Goal: Find specific page/section: Find specific page/section

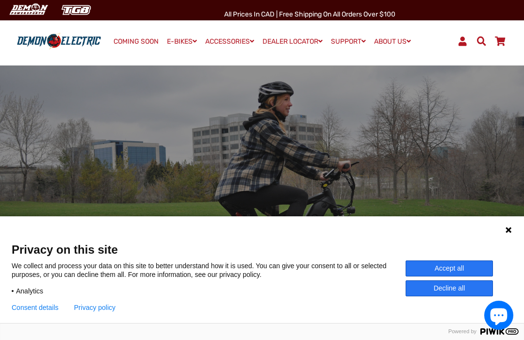
click at [443, 267] on button "Accept all" at bounding box center [448, 268] width 87 height 16
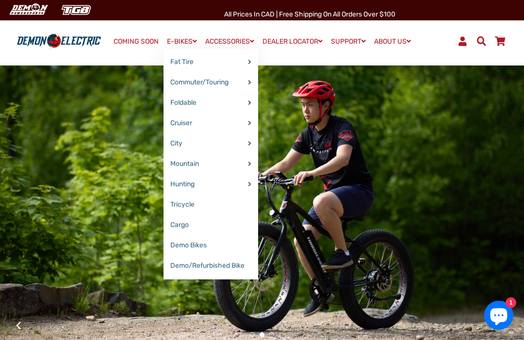
click at [174, 205] on link "Tricycle" at bounding box center [210, 204] width 95 height 20
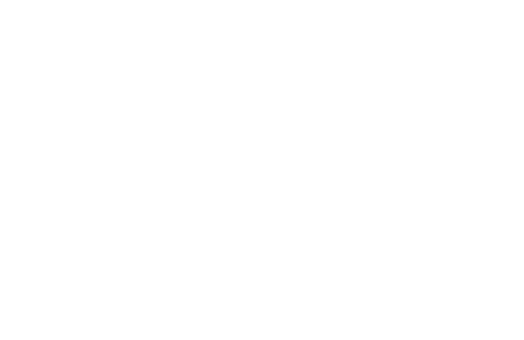
select select "******"
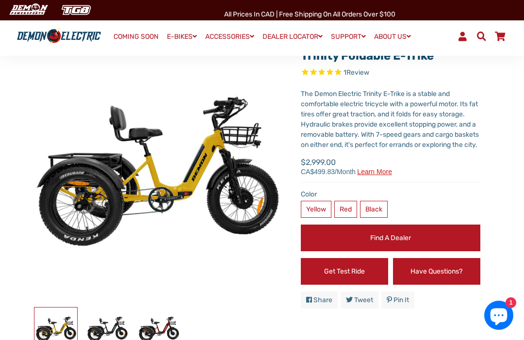
scroll to position [57, 0]
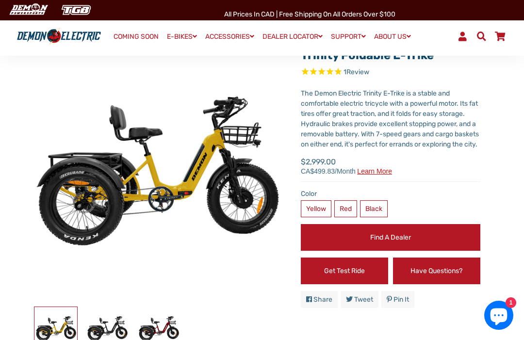
click at [390, 249] on link "Find a Dealer" at bounding box center [390, 237] width 179 height 27
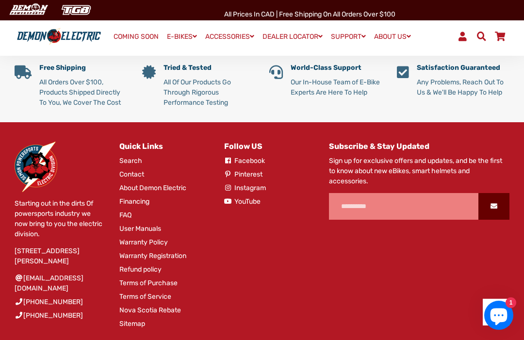
scroll to position [1816, 0]
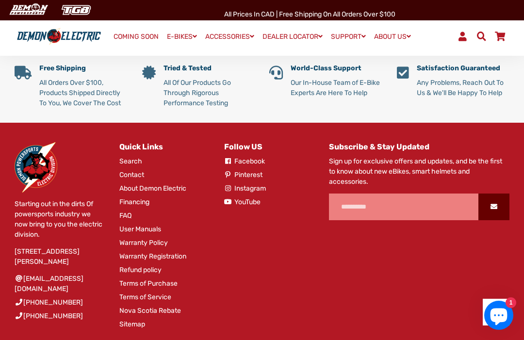
click at [139, 288] on link "Terms of Purchase" at bounding box center [148, 283] width 58 height 10
